Goal: Task Accomplishment & Management: Use online tool/utility

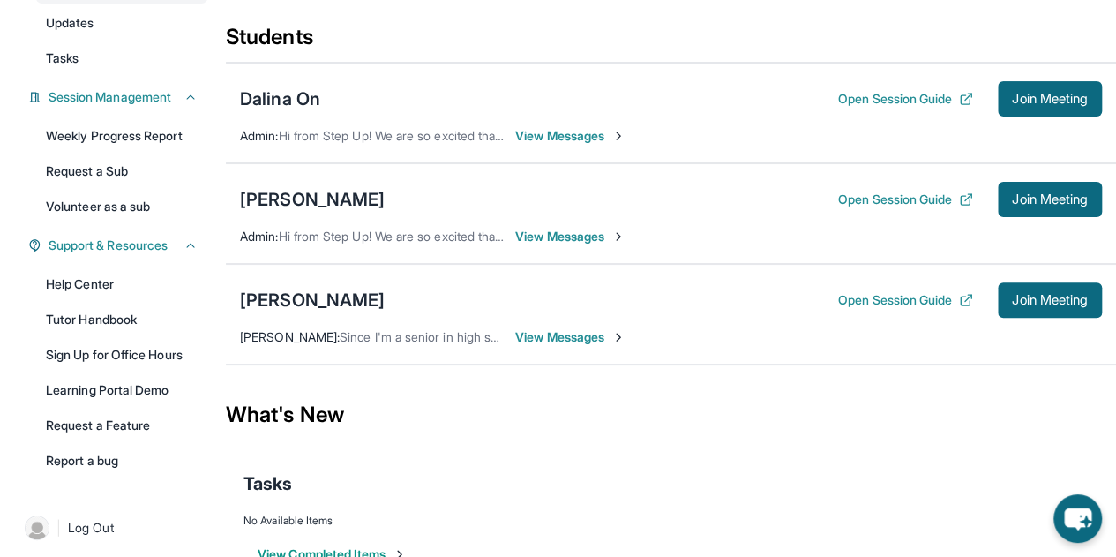
scroll to position [192, 0]
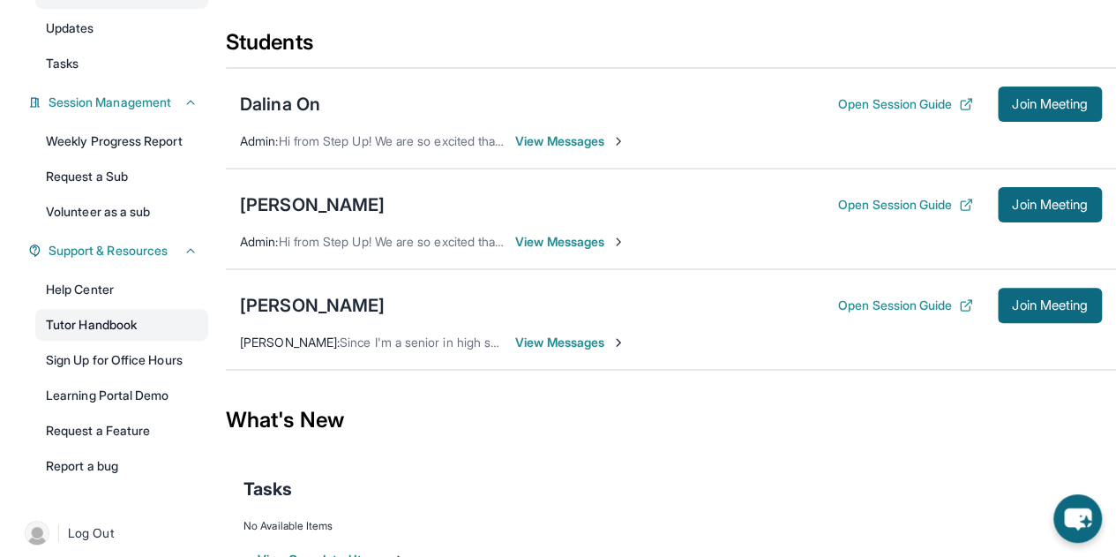
click at [109, 336] on link "Tutor Handbook" at bounding box center [121, 325] width 173 height 32
click at [877, 213] on button "Open Session Guide" at bounding box center [905, 205] width 135 height 18
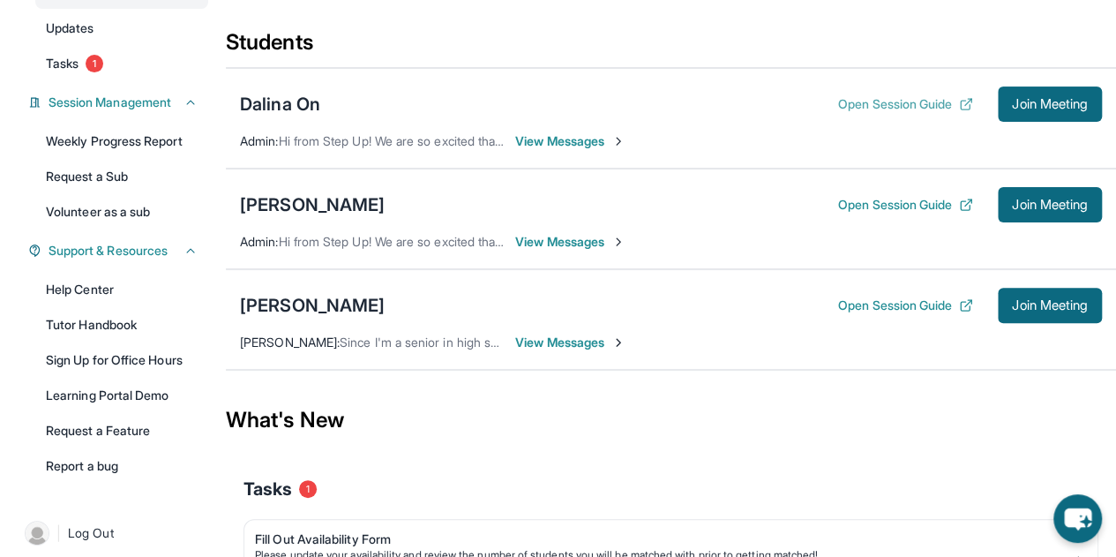
click at [867, 113] on button "Open Session Guide" at bounding box center [905, 104] width 135 height 18
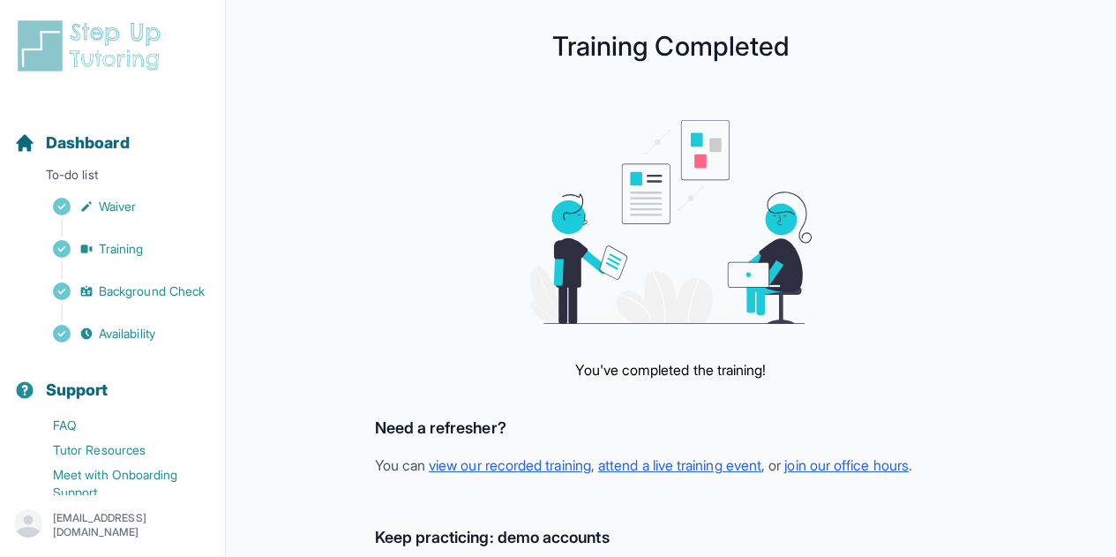
scroll to position [259, 0]
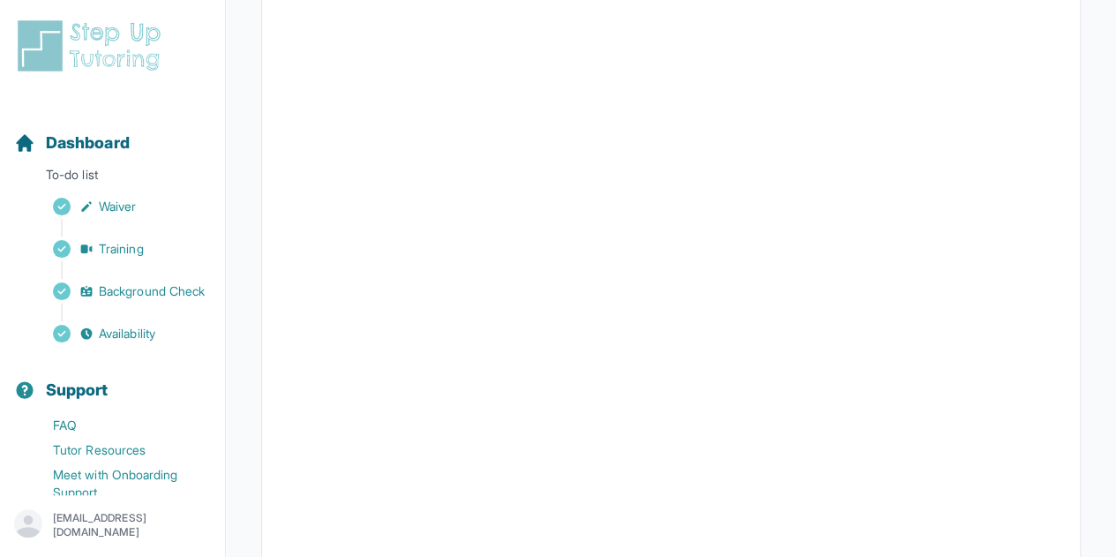
scroll to position [87, 0]
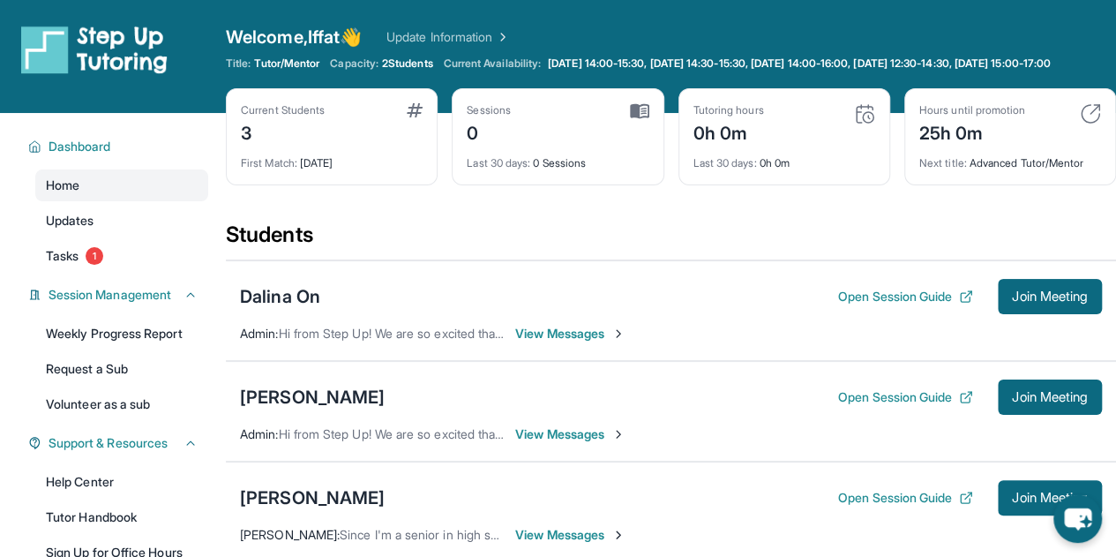
click at [405, 59] on span "2 Students" at bounding box center [407, 63] width 51 height 14
click at [60, 265] on span "Tasks" at bounding box center [62, 256] width 33 height 18
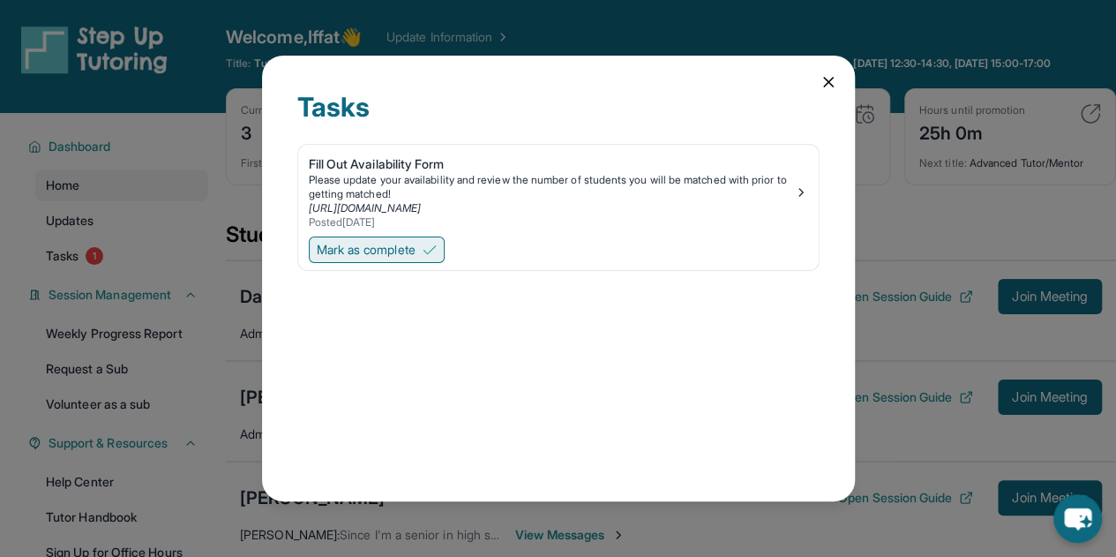
click at [370, 239] on button "Mark as complete" at bounding box center [377, 249] width 136 height 26
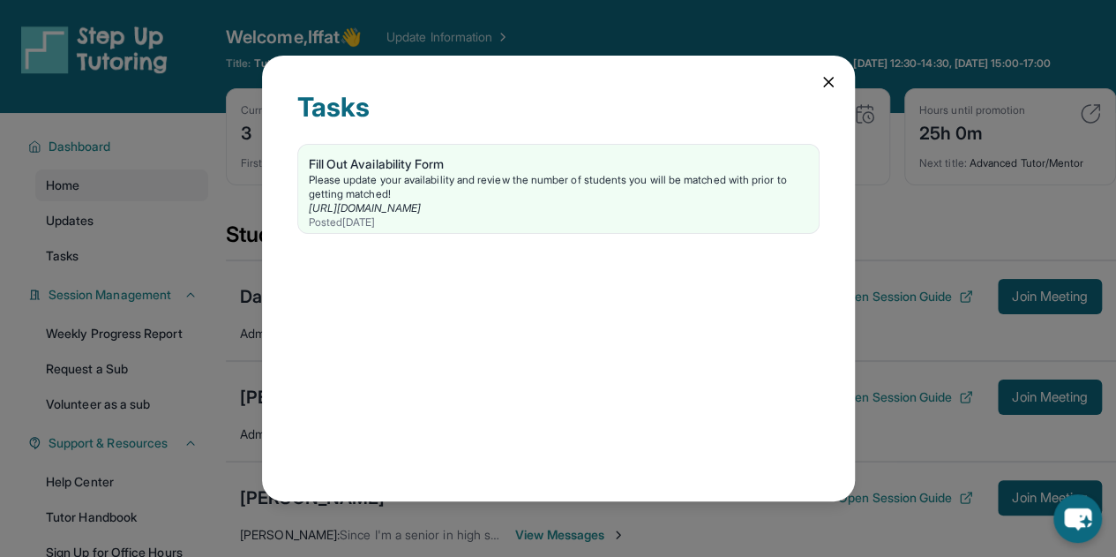
click at [214, 253] on div "Tasks Fill Out Availability Form Please update your availability and review the…" at bounding box center [558, 278] width 1116 height 557
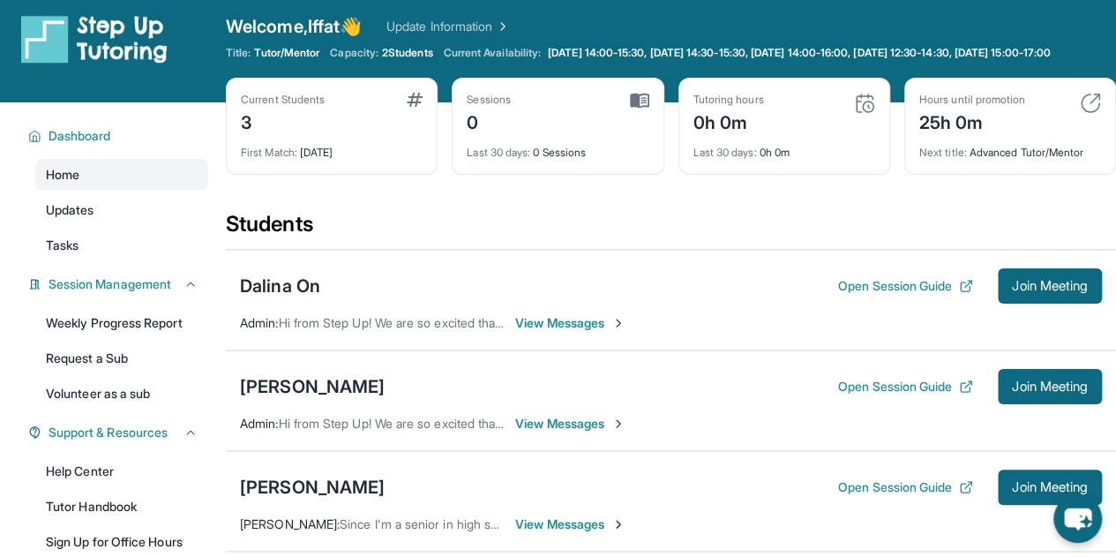
scroll to position [17, 0]
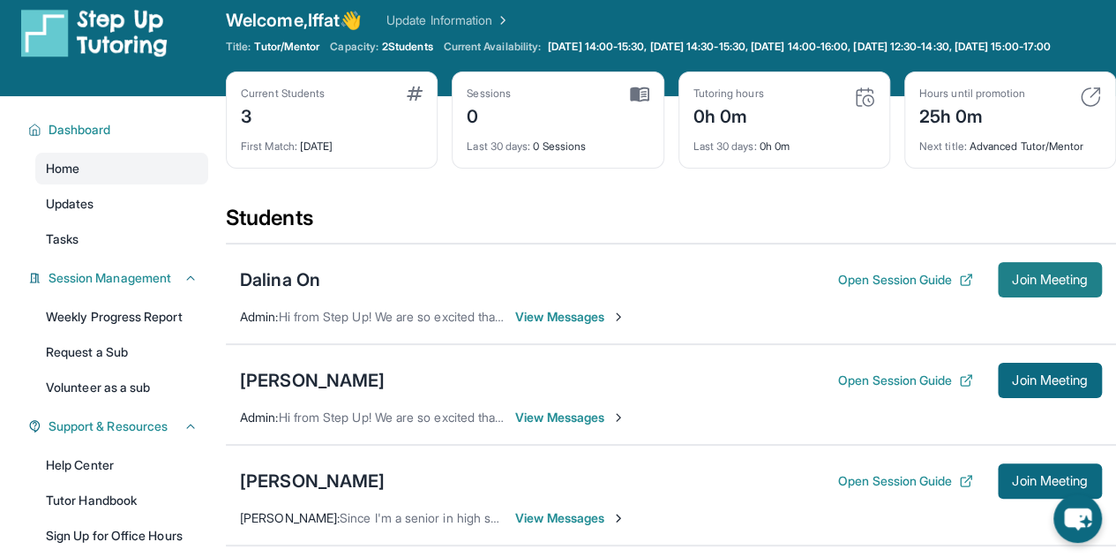
click at [1012, 285] on span "Join Meeting" at bounding box center [1050, 279] width 76 height 11
click at [1051, 285] on span "Join Meeting" at bounding box center [1050, 279] width 76 height 11
click at [959, 387] on icon at bounding box center [966, 380] width 14 height 14
click at [963, 285] on icon at bounding box center [965, 280] width 9 height 9
